Goal: Task Accomplishment & Management: Manage account settings

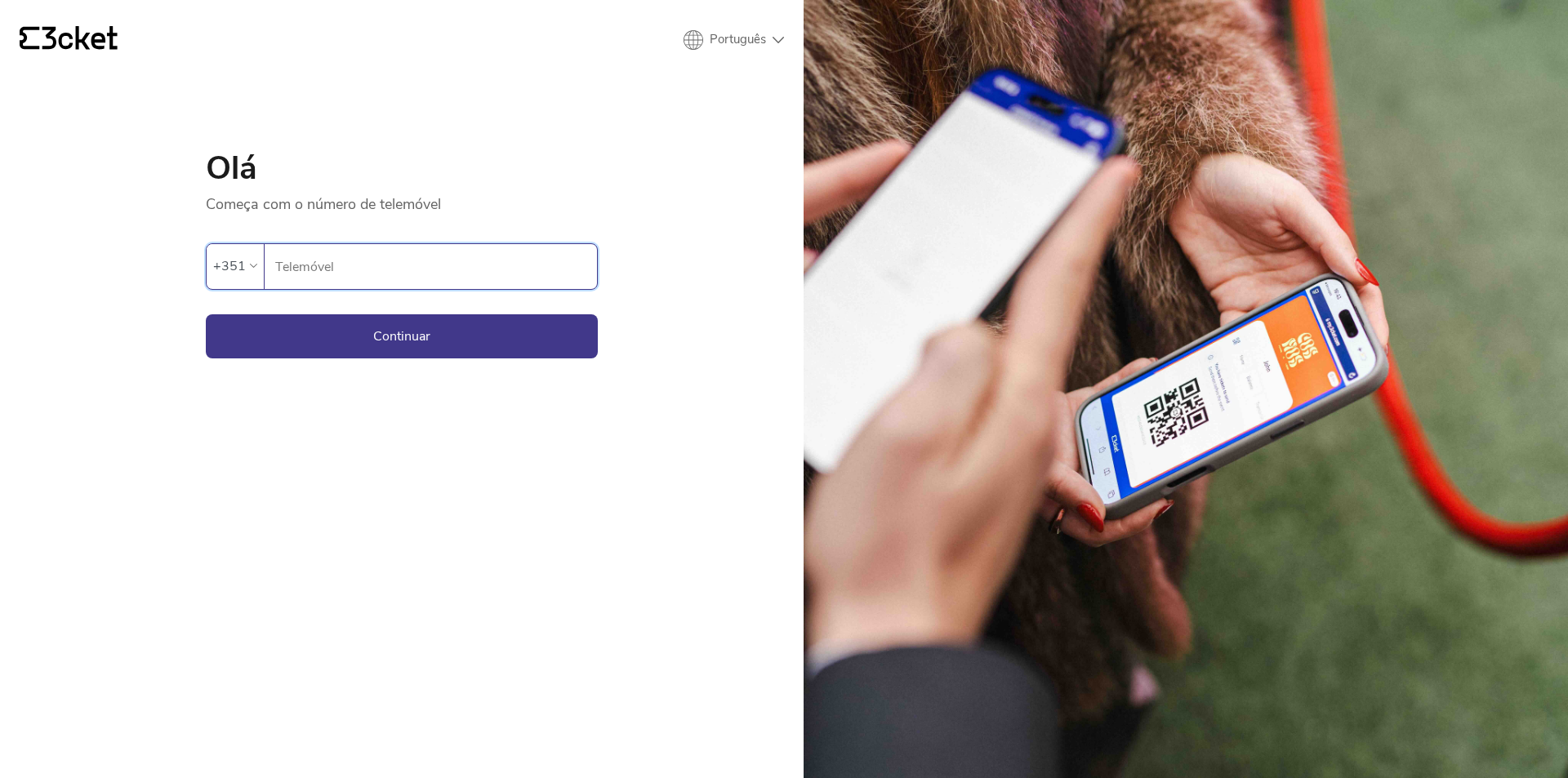
type input "911703314"
click at [364, 334] on button "Continuar" at bounding box center [401, 337] width 392 height 44
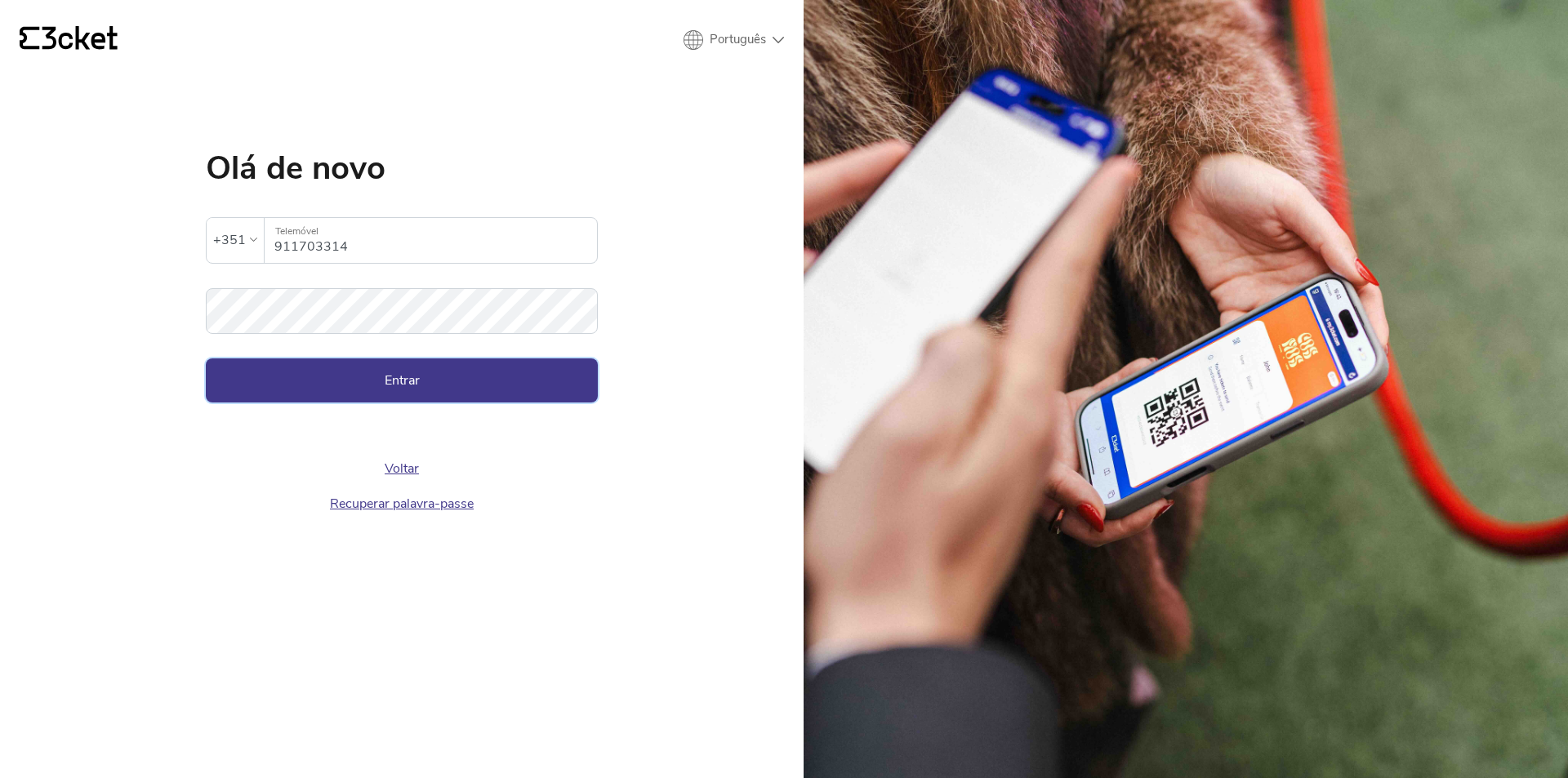
click at [370, 367] on button "Entrar" at bounding box center [401, 380] width 392 height 44
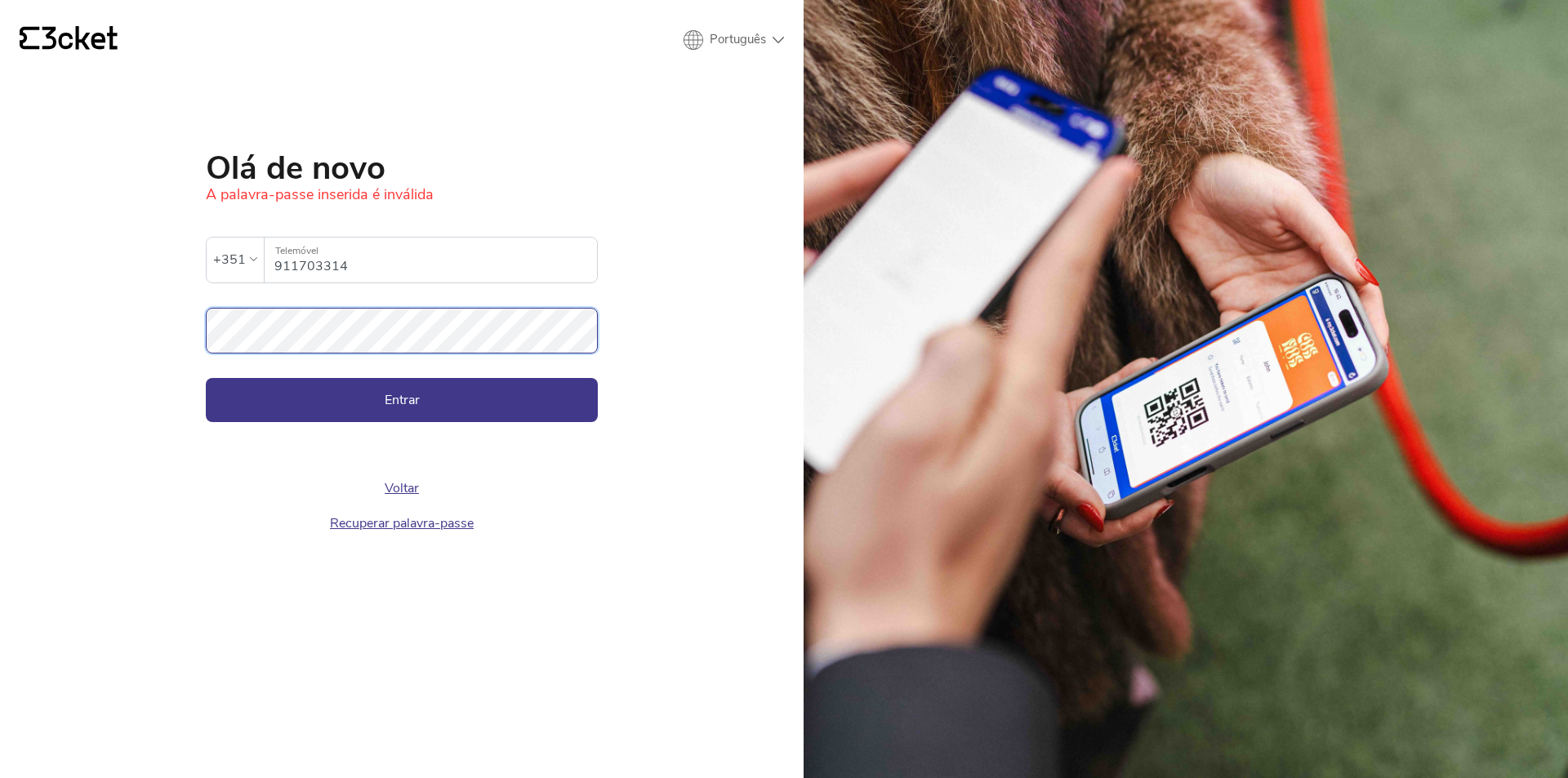
click at [205, 379] on button "Entrar" at bounding box center [401, 400] width 392 height 44
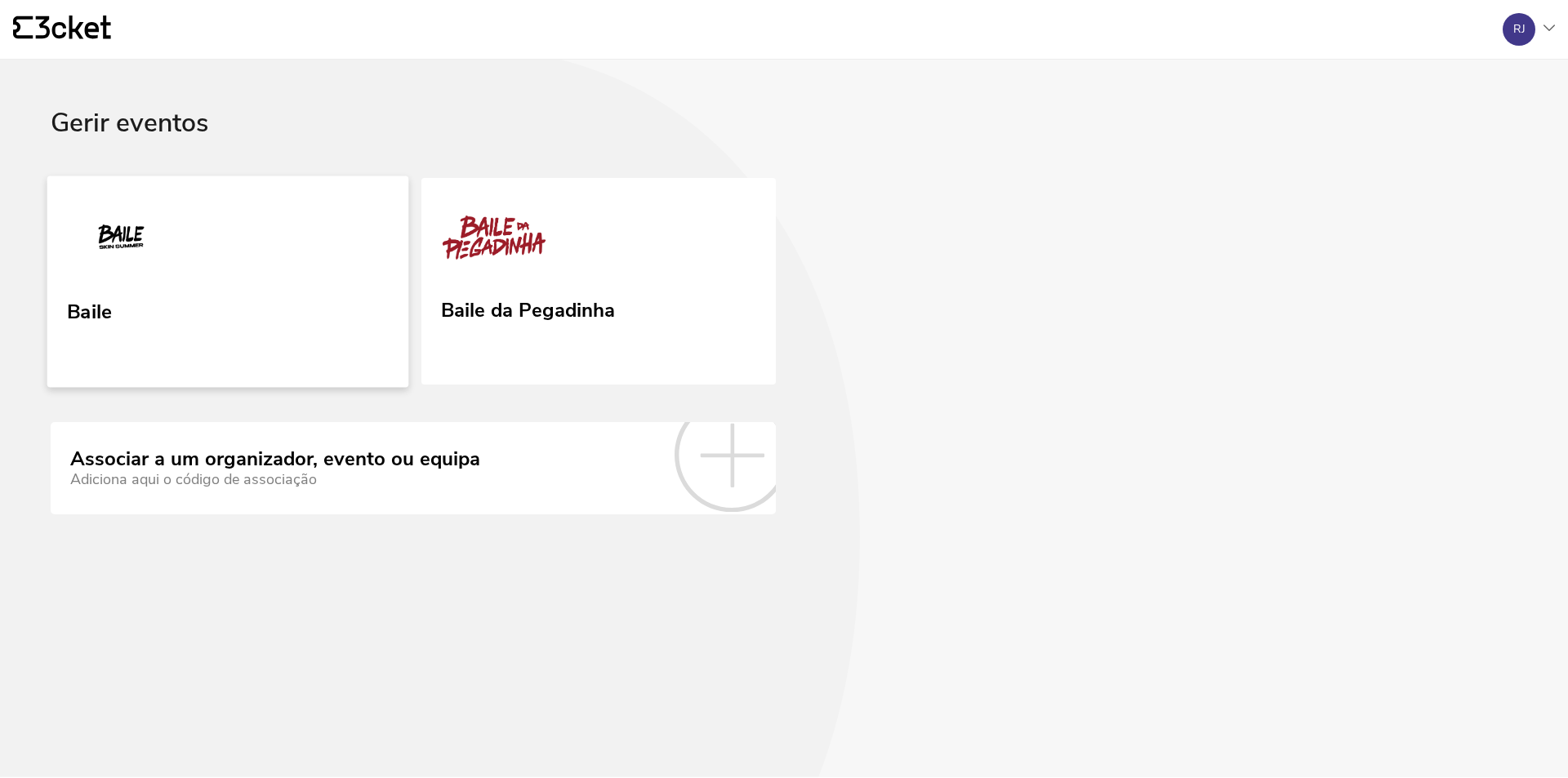
click at [298, 306] on link "Baile" at bounding box center [228, 281] width 362 height 212
